Goal: Navigation & Orientation: Find specific page/section

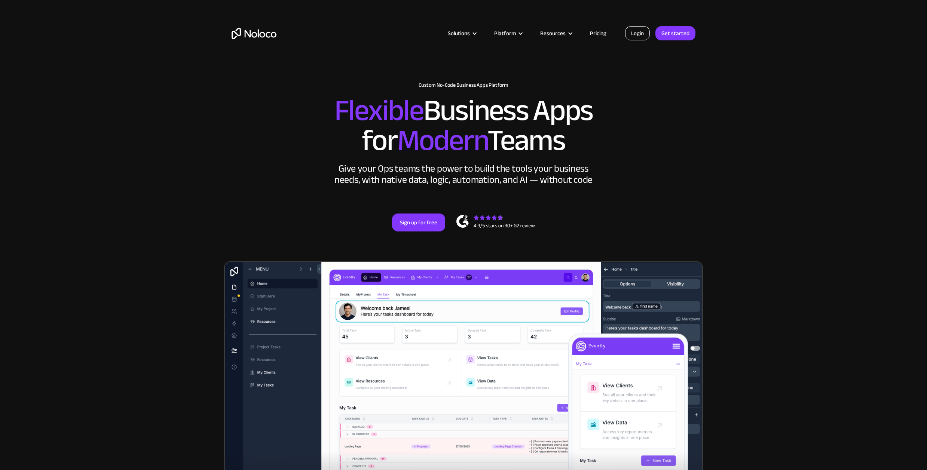
click at [644, 31] on link "Login" at bounding box center [637, 33] width 25 height 14
click at [637, 36] on link "Login" at bounding box center [637, 33] width 25 height 14
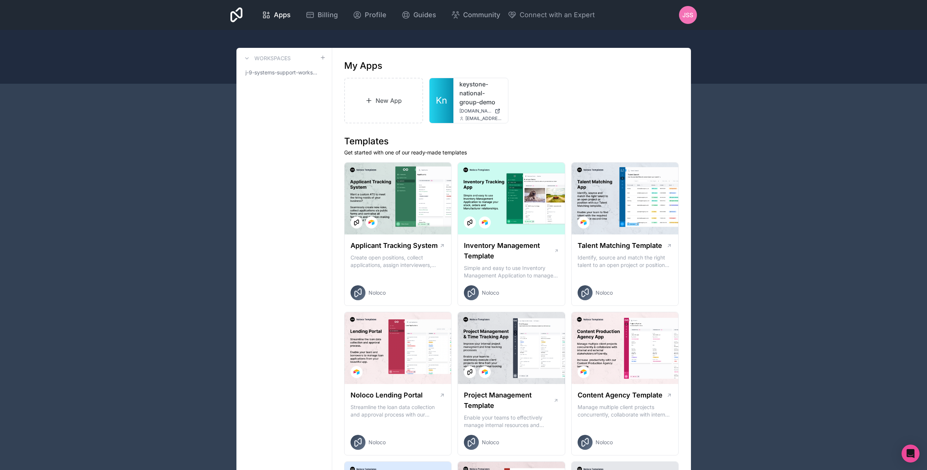
click at [692, 9] on div "JSS" at bounding box center [688, 15] width 18 height 18
click at [726, 40] on div at bounding box center [463, 57] width 927 height 54
click at [498, 91] on div at bounding box center [494, 90] width 15 height 15
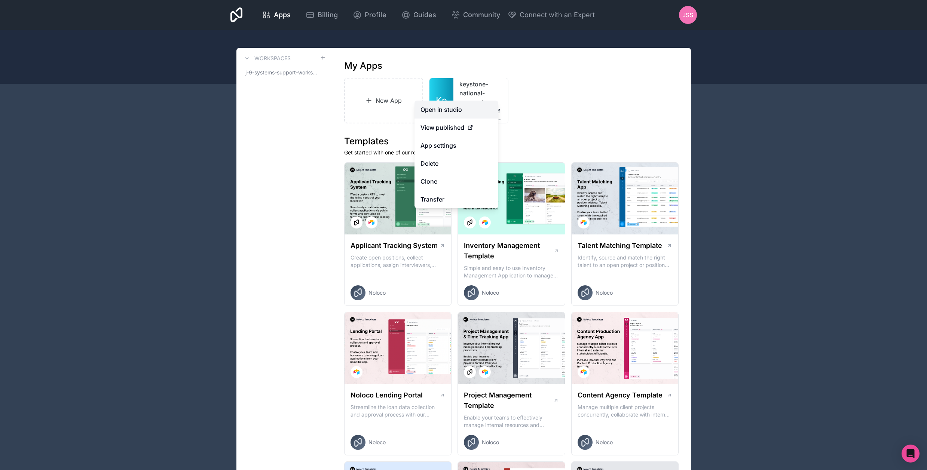
click at [452, 112] on link "Open in studio" at bounding box center [457, 110] width 84 height 18
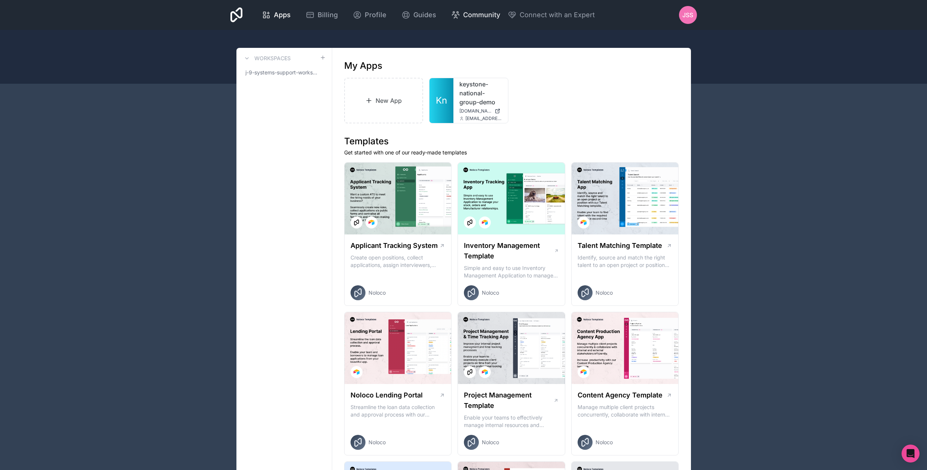
click at [477, 19] on span "Community" at bounding box center [481, 15] width 37 height 10
click at [685, 15] on span "JSS" at bounding box center [688, 14] width 11 height 9
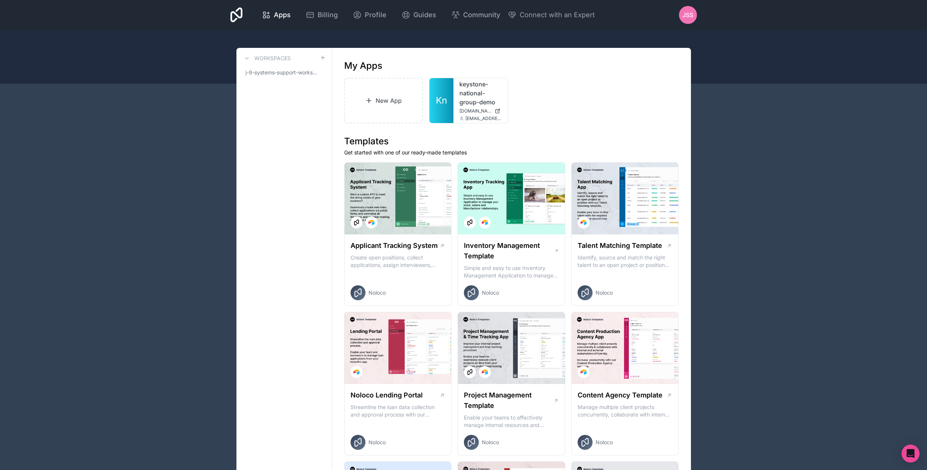
click at [467, 106] on link "keystone-national-group-demo" at bounding box center [481, 93] width 43 height 27
